Goal: Task Accomplishment & Management: Manage account settings

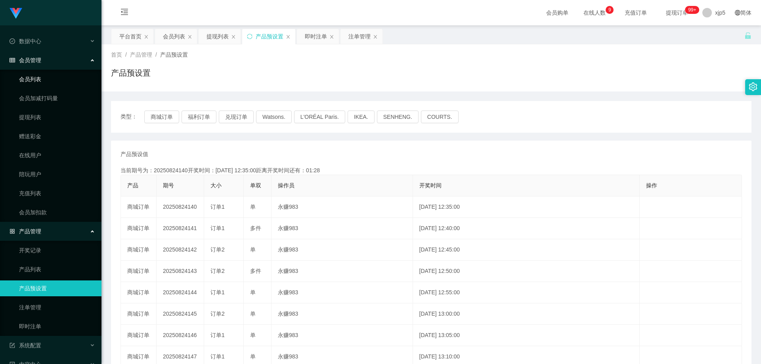
click at [41, 80] on link "会员列表" at bounding box center [57, 79] width 76 height 16
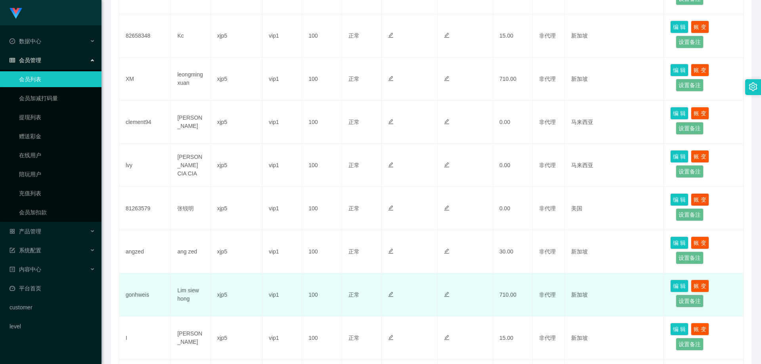
scroll to position [339, 0]
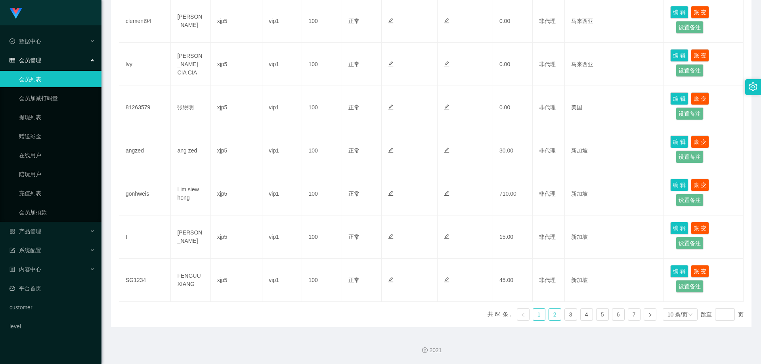
click at [551, 312] on link "2" at bounding box center [555, 315] width 12 height 12
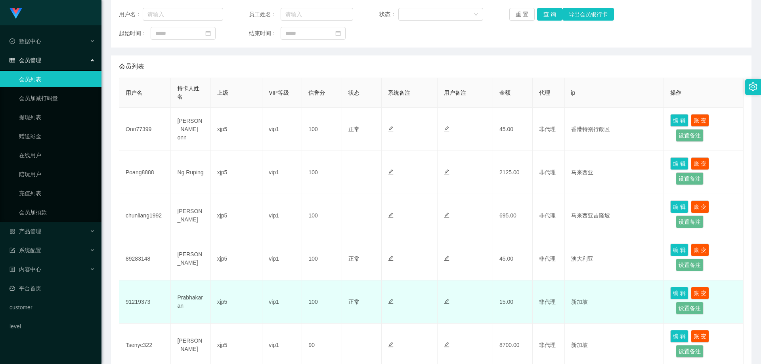
scroll to position [220, 0]
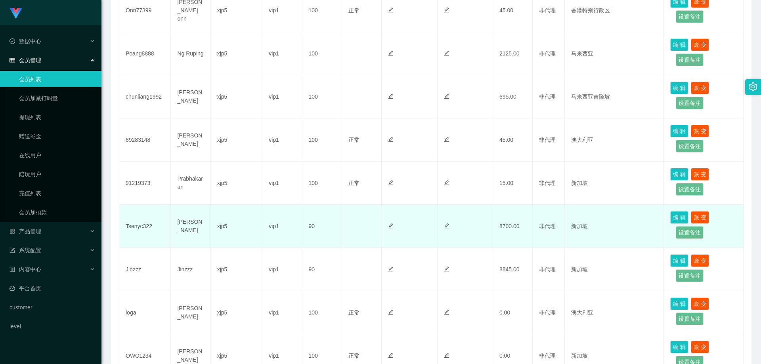
drag, startPoint x: 498, startPoint y: 227, endPoint x: 490, endPoint y: 229, distance: 8.2
click at [490, 229] on tr "Tsenyc322 [PERSON_NAME] xjp5 vip1 90 正常 禁止登录 禁止投注 8700.00 非代理 新加坡 编 辑 账 变 设置备注" at bounding box center [431, 226] width 625 height 43
drag, startPoint x: 159, startPoint y: 230, endPoint x: 166, endPoint y: 231, distance: 6.8
click at [173, 231] on tr "Tsenyc322 [PERSON_NAME] xjp5 vip1 90 正常 禁止登录 禁止投注 8700.00 非代理 新加坡 编 辑 账 变 设置备注" at bounding box center [431, 226] width 625 height 43
click at [157, 229] on td "Tsenyc322" at bounding box center [145, 226] width 52 height 43
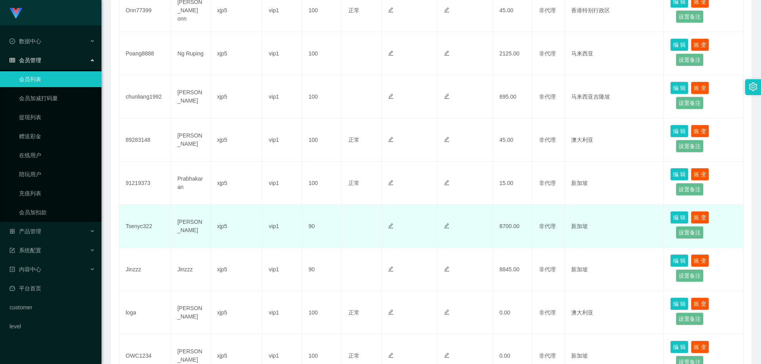
drag, startPoint x: 157, startPoint y: 229, endPoint x: 165, endPoint y: 234, distance: 9.5
click at [165, 234] on td "Tsenyc322" at bounding box center [145, 226] width 52 height 43
click at [164, 234] on td "Tsenyc322" at bounding box center [145, 226] width 52 height 43
